Goal: Information Seeking & Learning: Learn about a topic

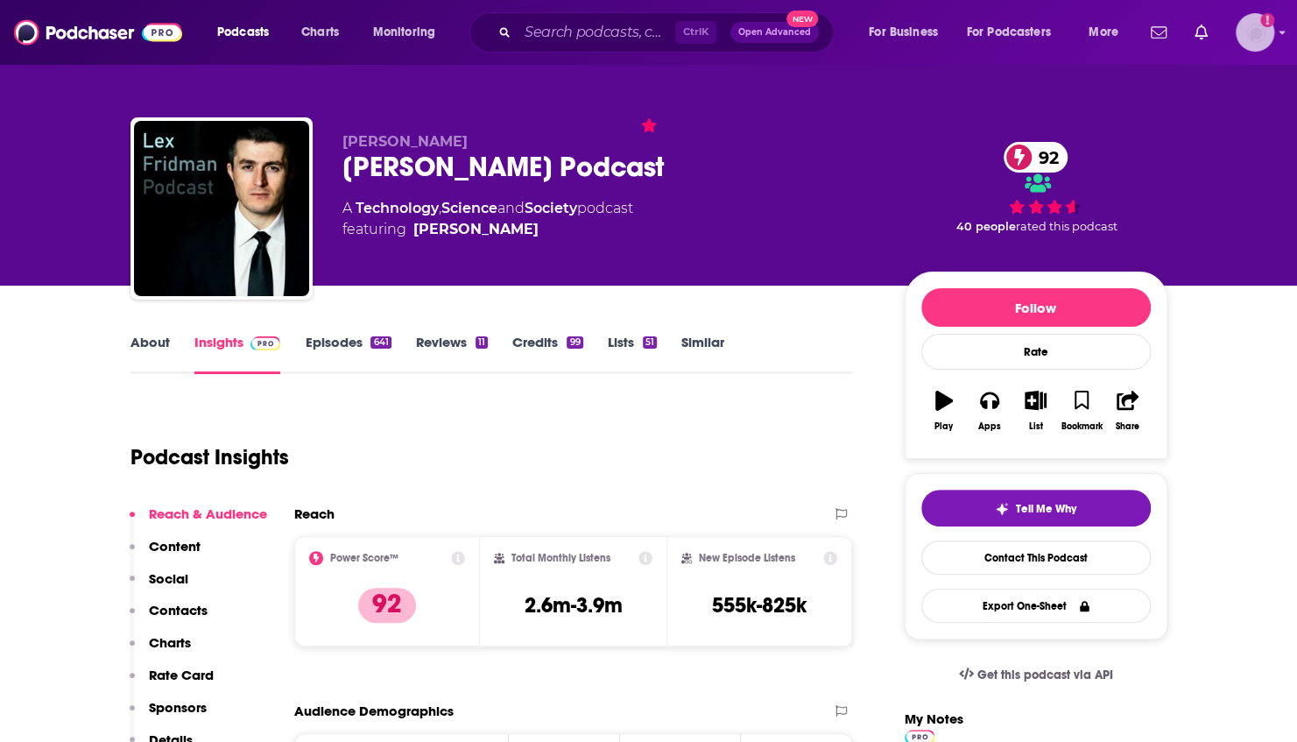
click at [1256, 36] on img "Logged in as WE_Broadcast" at bounding box center [1255, 32] width 39 height 39
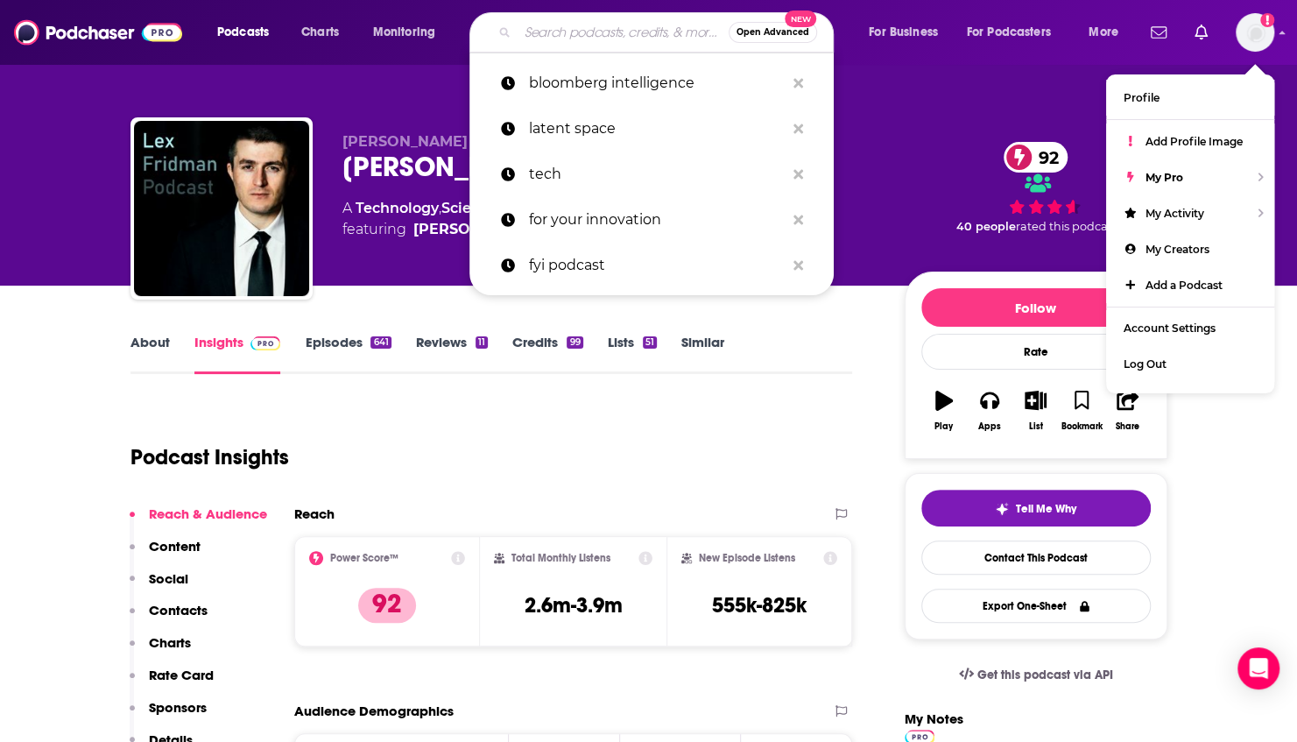
click at [591, 32] on input "Search podcasts, credits, & more..." at bounding box center [623, 32] width 211 height 28
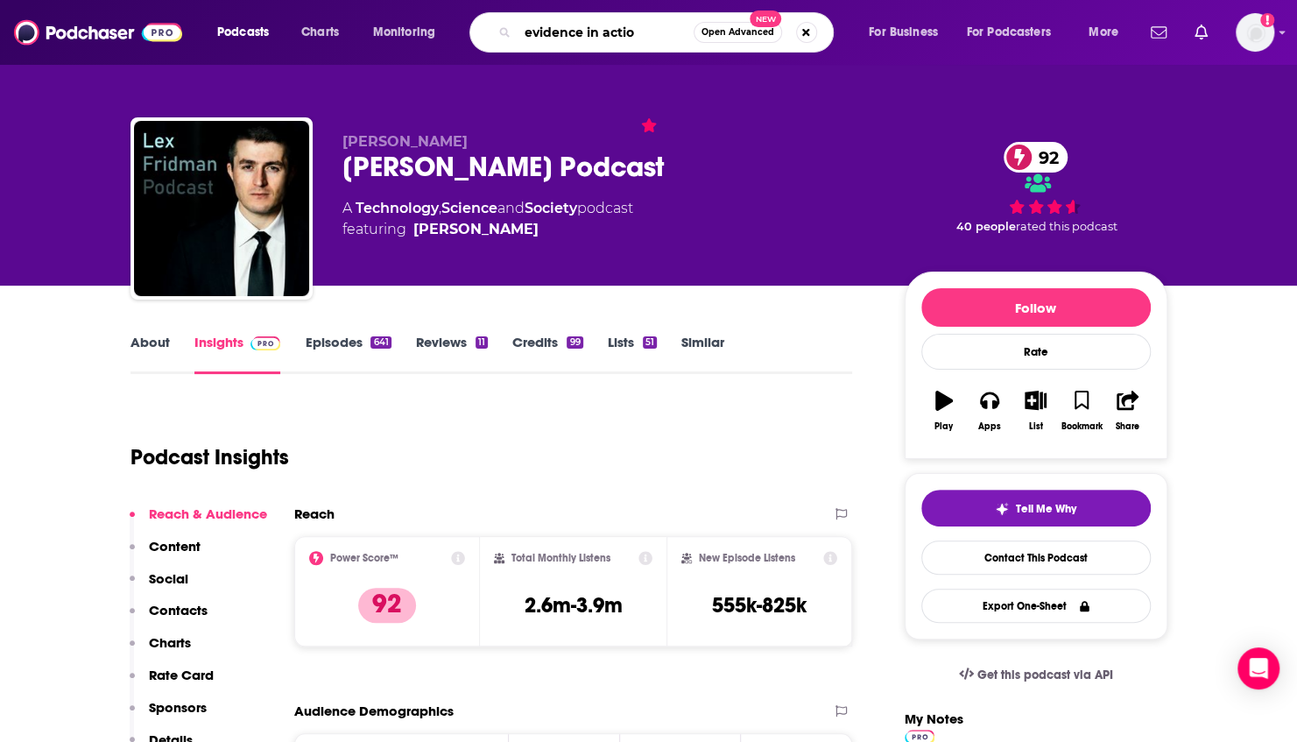
type input "evidence in action"
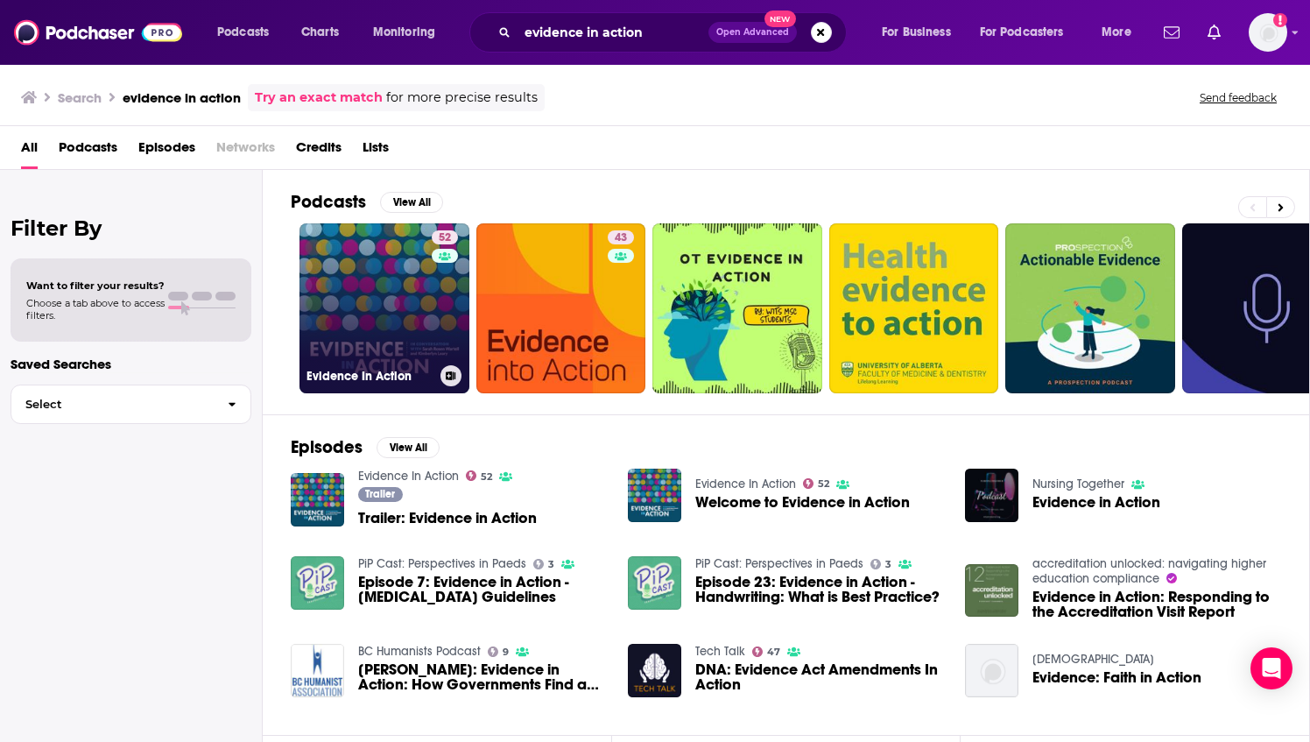
click at [366, 310] on link "52 Evidence In Action" at bounding box center [385, 308] width 170 height 170
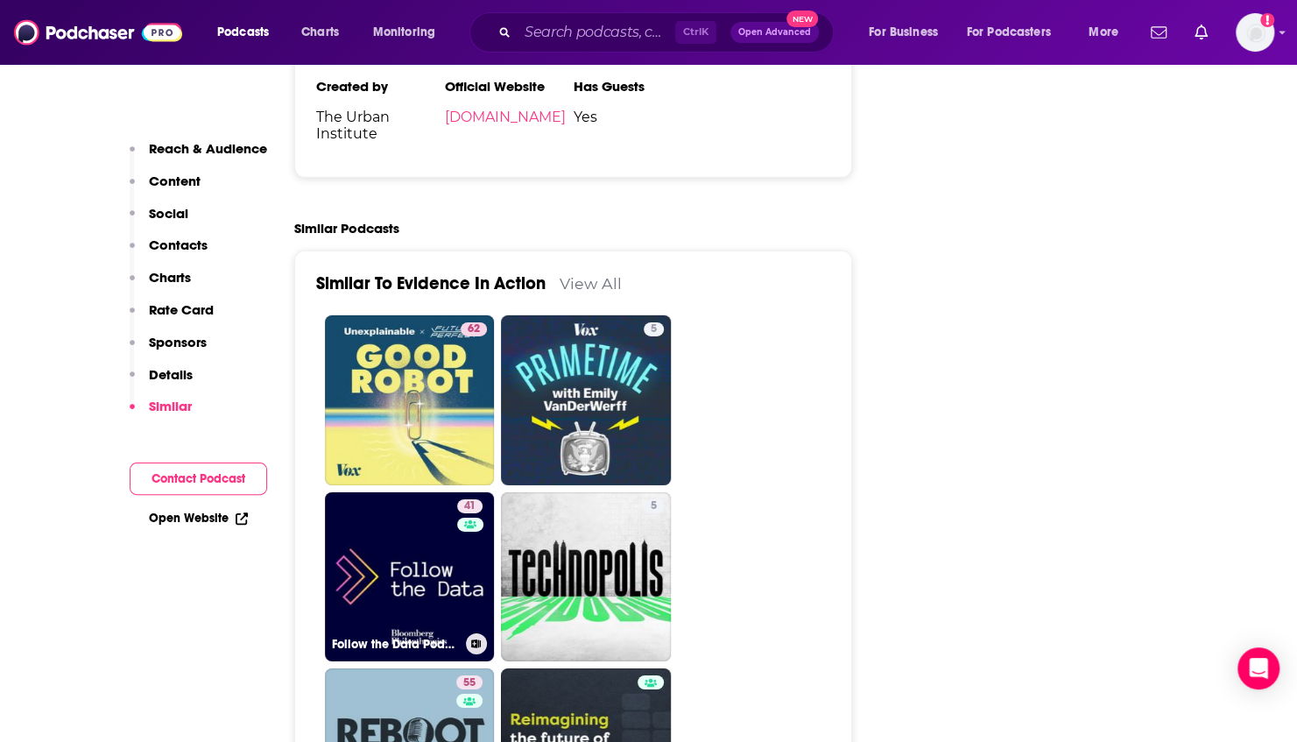
scroll to position [3139, 0]
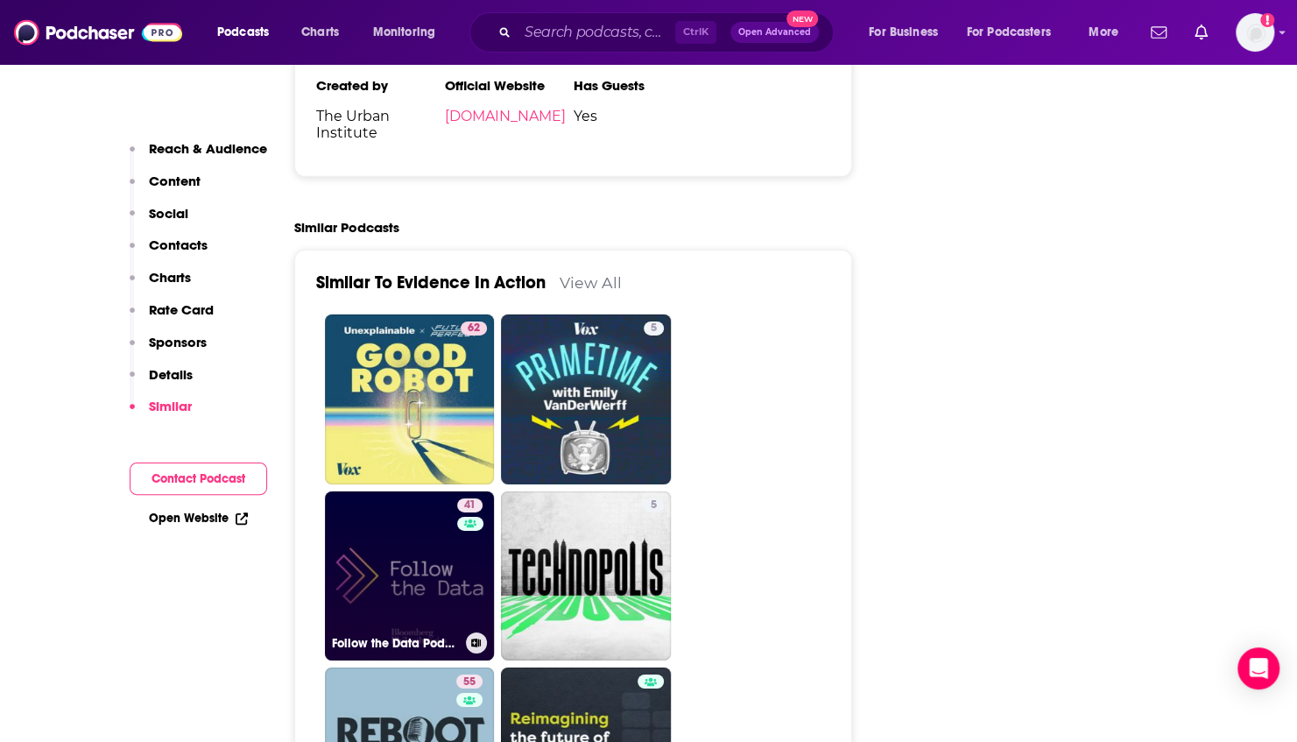
click at [425, 515] on link "41 Follow the Data Podcast" at bounding box center [410, 576] width 170 height 170
type input "[URL][DOMAIN_NAME]"
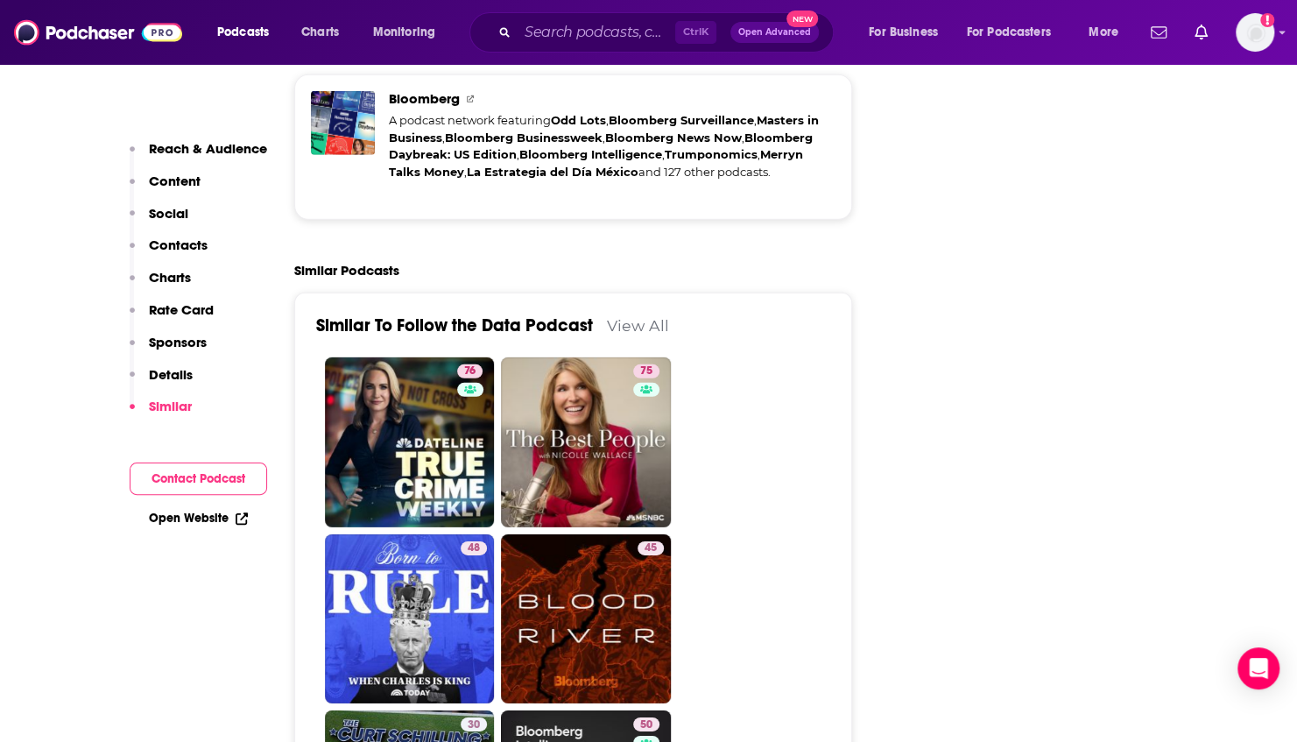
scroll to position [2965, 0]
click at [555, 32] on input "Search podcasts, credits, & more..." at bounding box center [597, 32] width 158 height 28
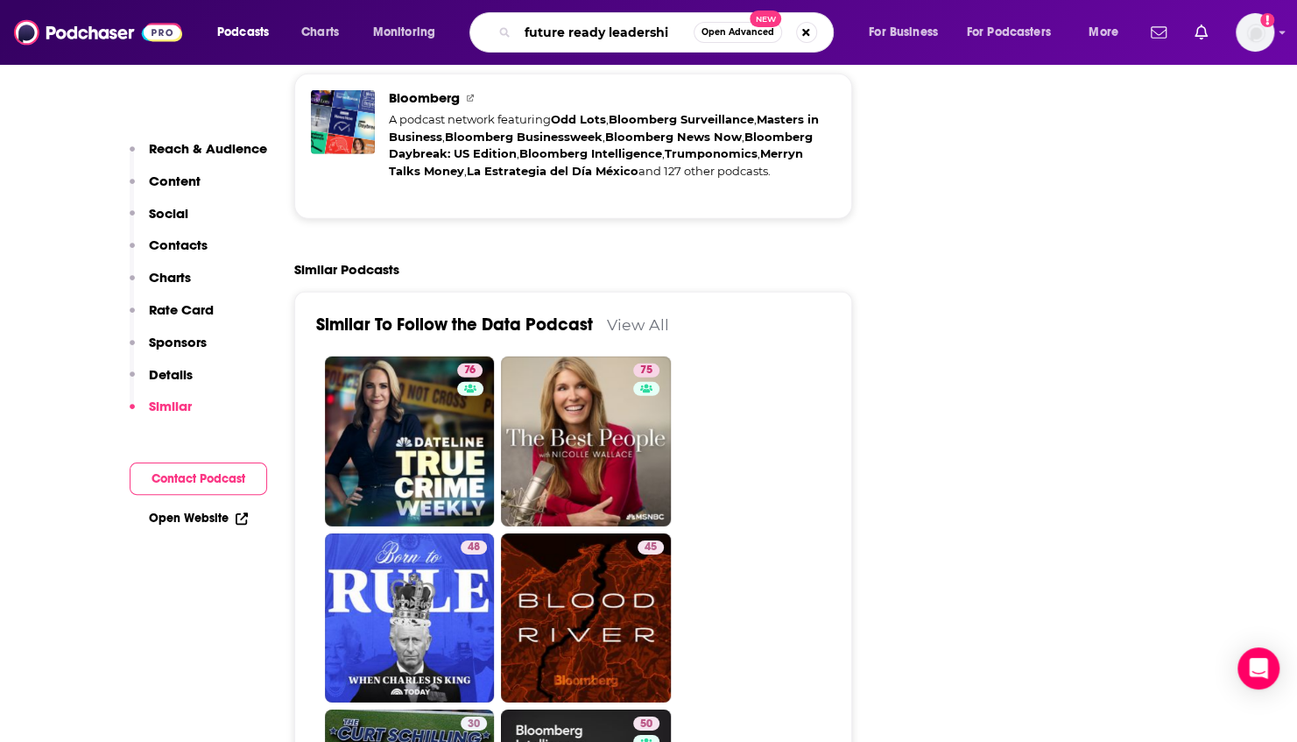
type input "future ready leadership"
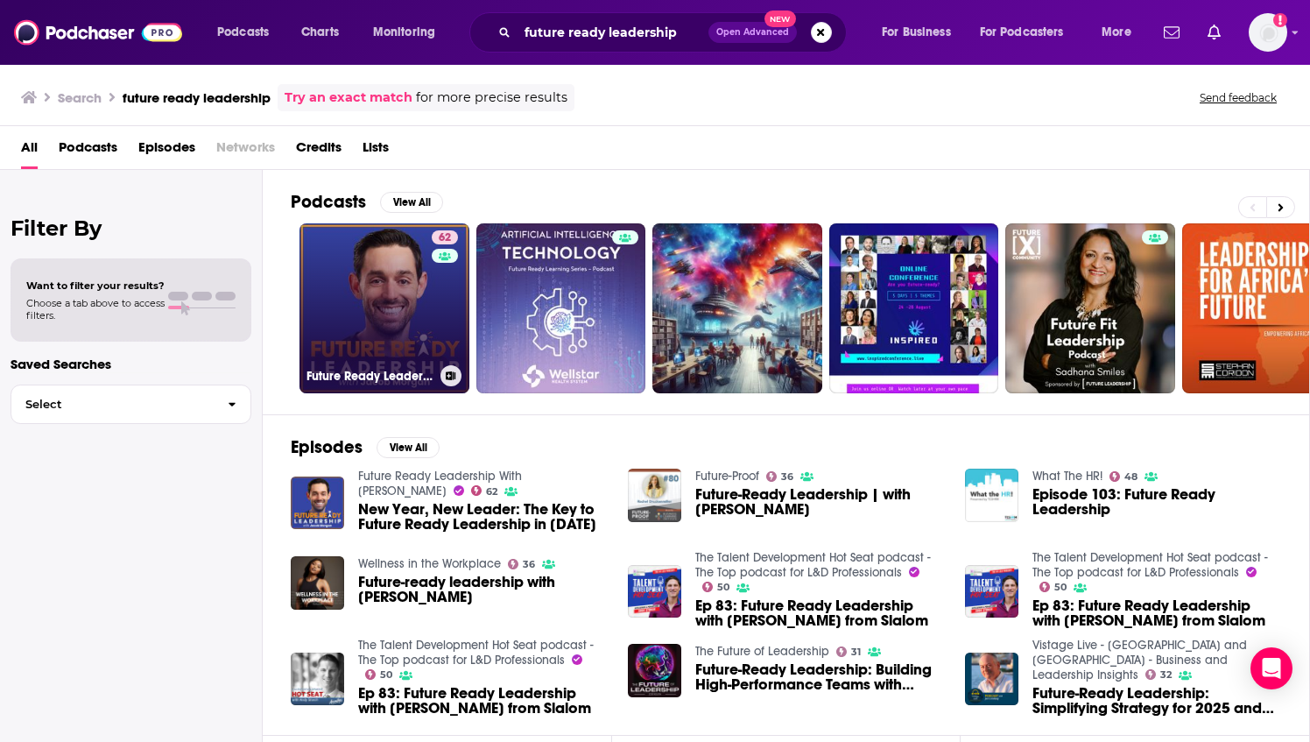
click at [397, 301] on link "62 Future Ready Leadership With [PERSON_NAME]" at bounding box center [385, 308] width 170 height 170
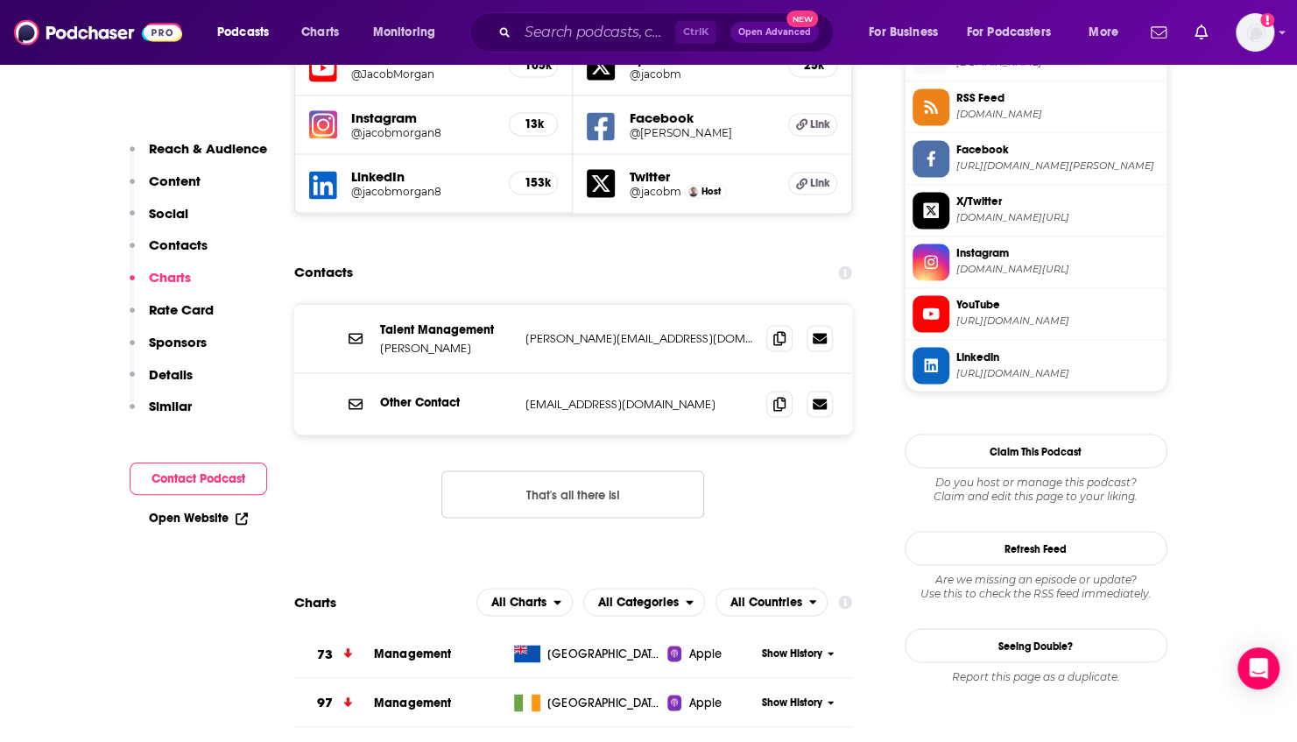
scroll to position [1617, 0]
click at [997, 367] on span "[URL][DOMAIN_NAME]" at bounding box center [1057, 373] width 203 height 13
click at [574, 23] on input "Search podcasts, credits, & more..." at bounding box center [597, 32] width 158 height 28
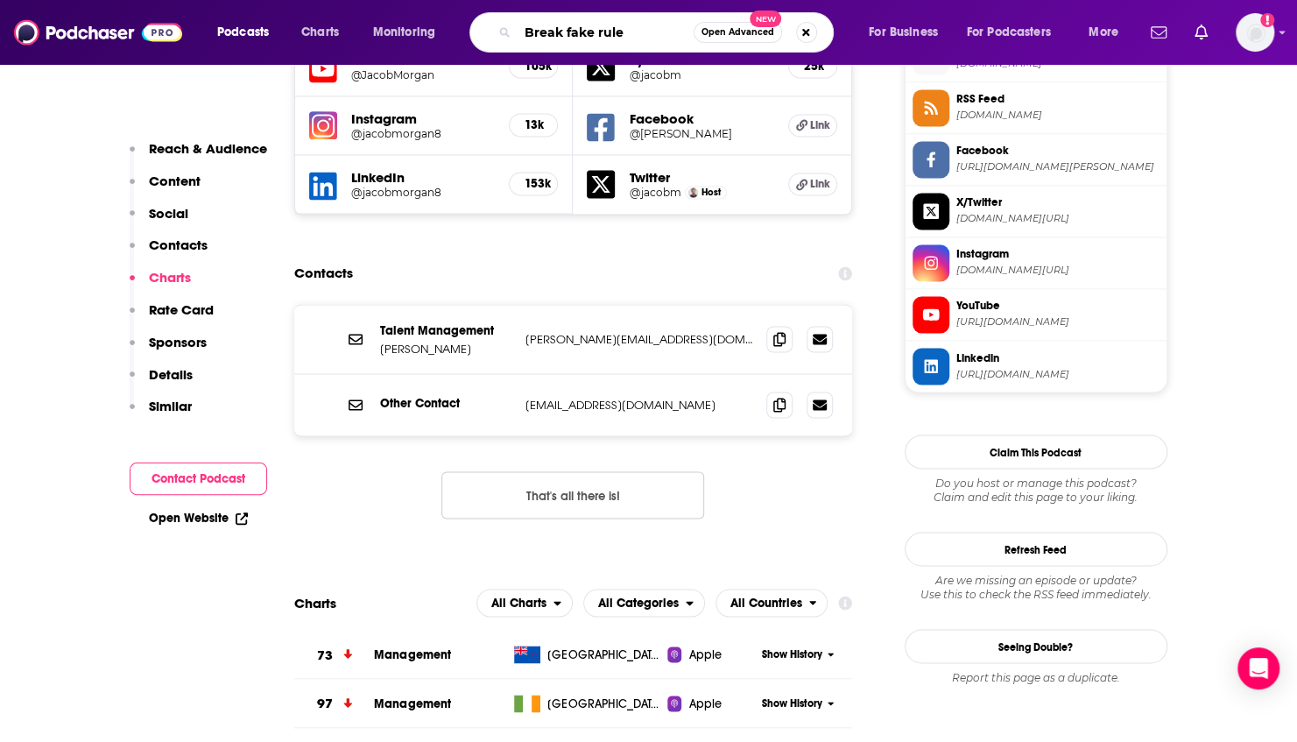
type input "Break fake rules"
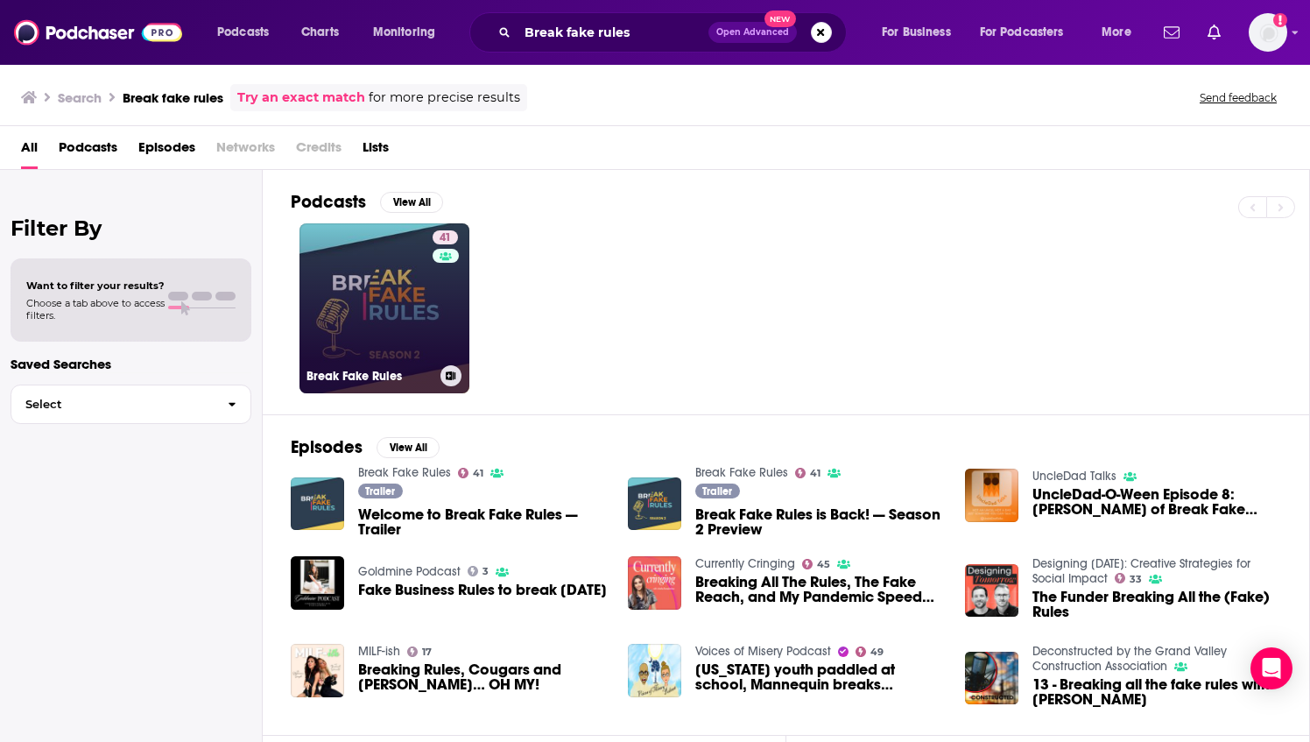
click at [363, 299] on link "41 Break Fake Rules" at bounding box center [385, 308] width 170 height 170
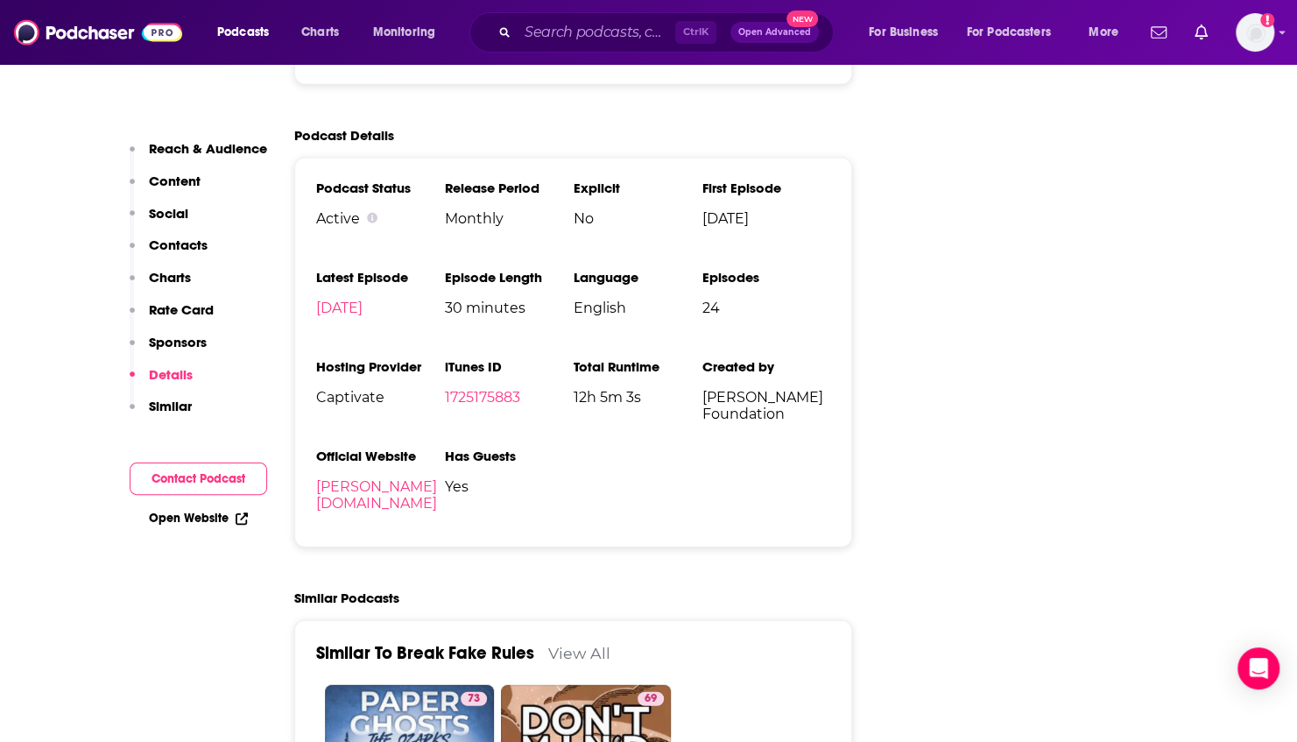
scroll to position [2236, 0]
